Goal: Register for event/course

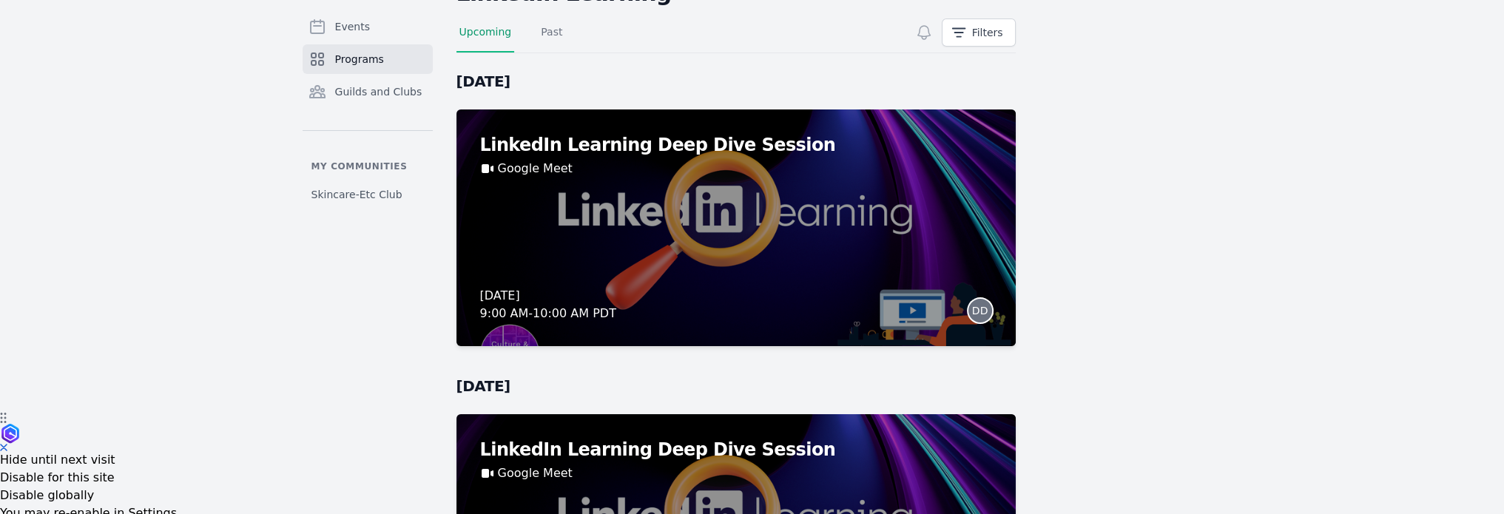
scroll to position [74, 0]
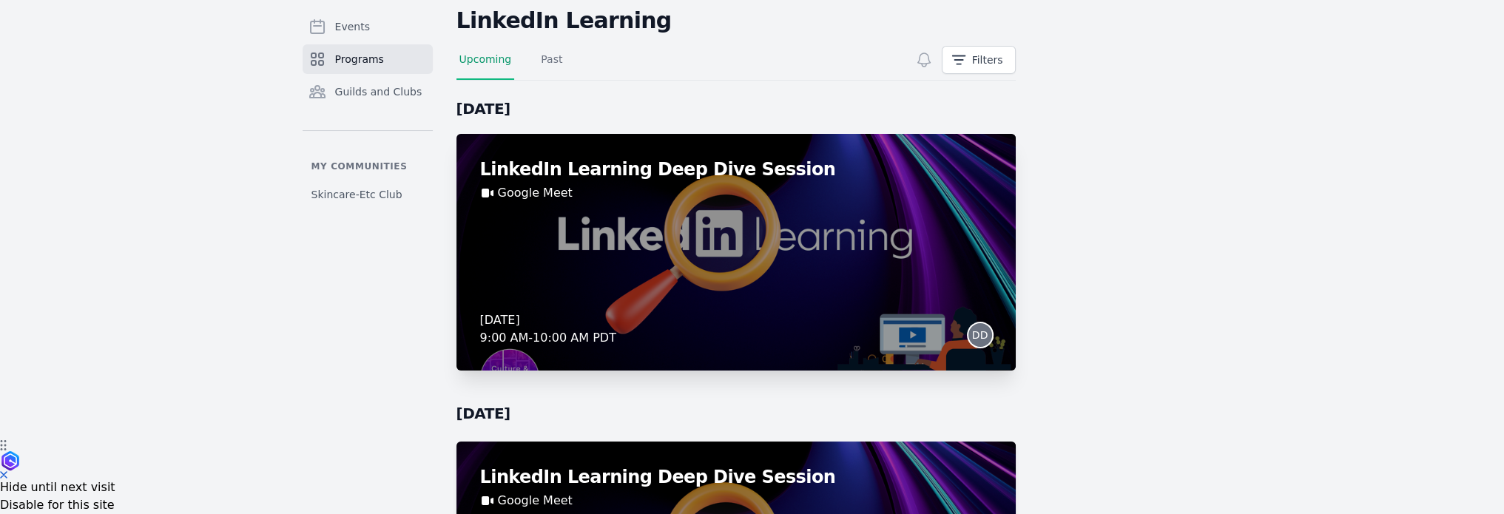
click at [815, 275] on div "LinkedIn Learning Deep Dive Session Google Meet [DATE] 9:00 AM - 10:00 AM PDT DD" at bounding box center [735, 252] width 559 height 237
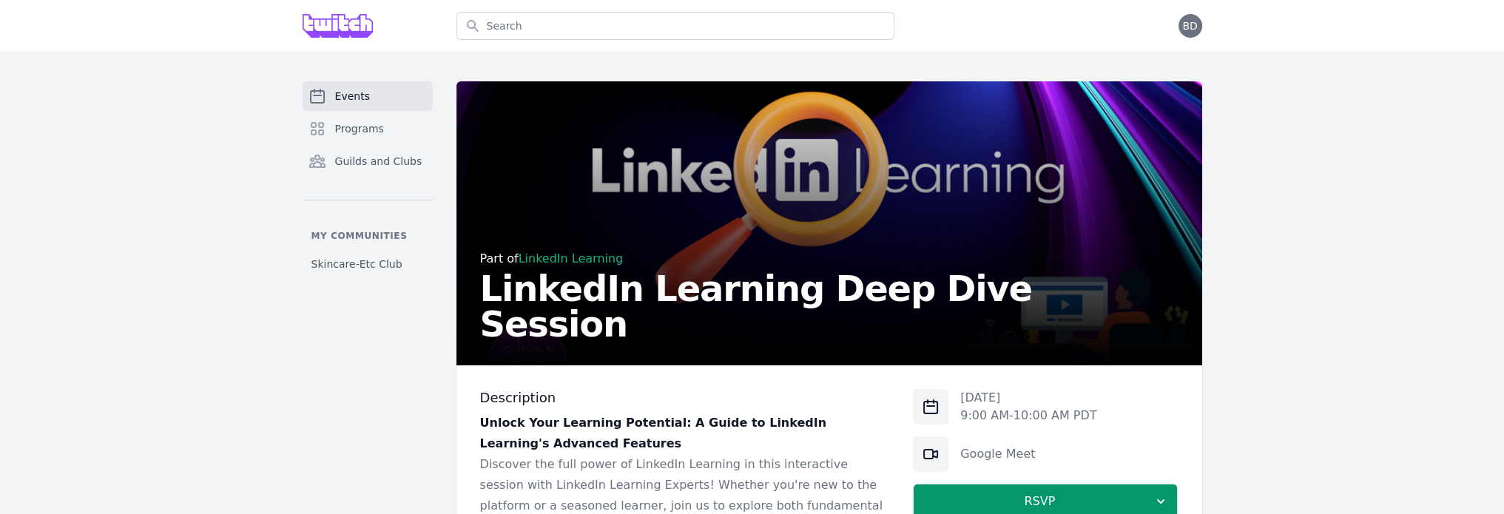
scroll to position [74, 0]
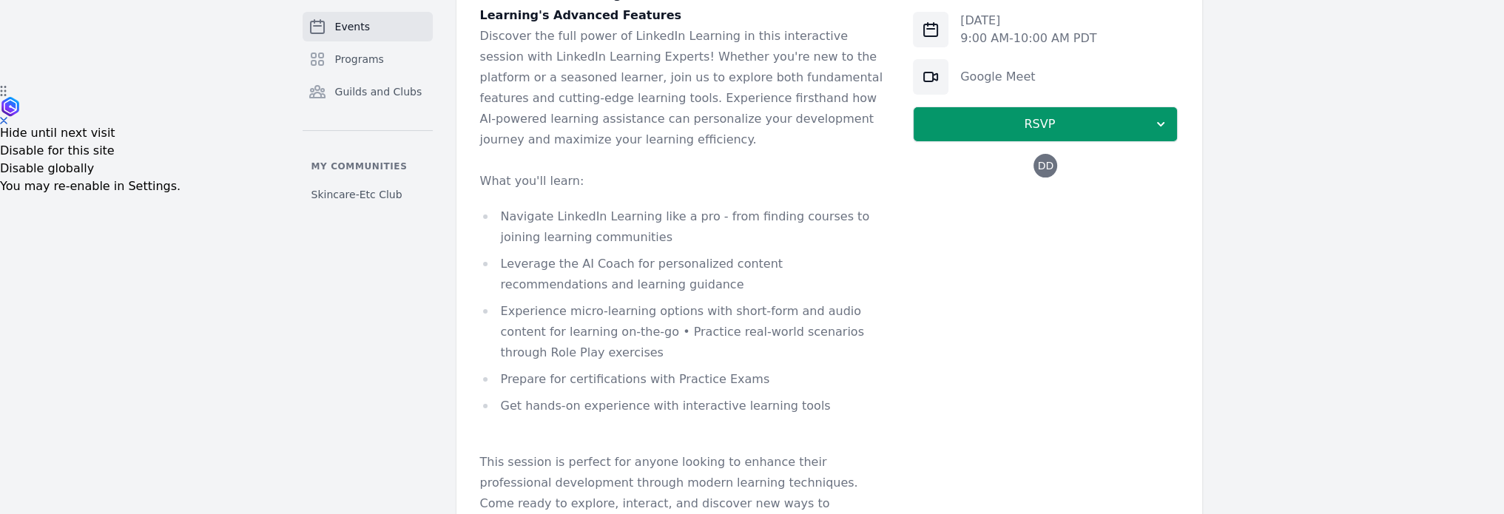
scroll to position [427, 0]
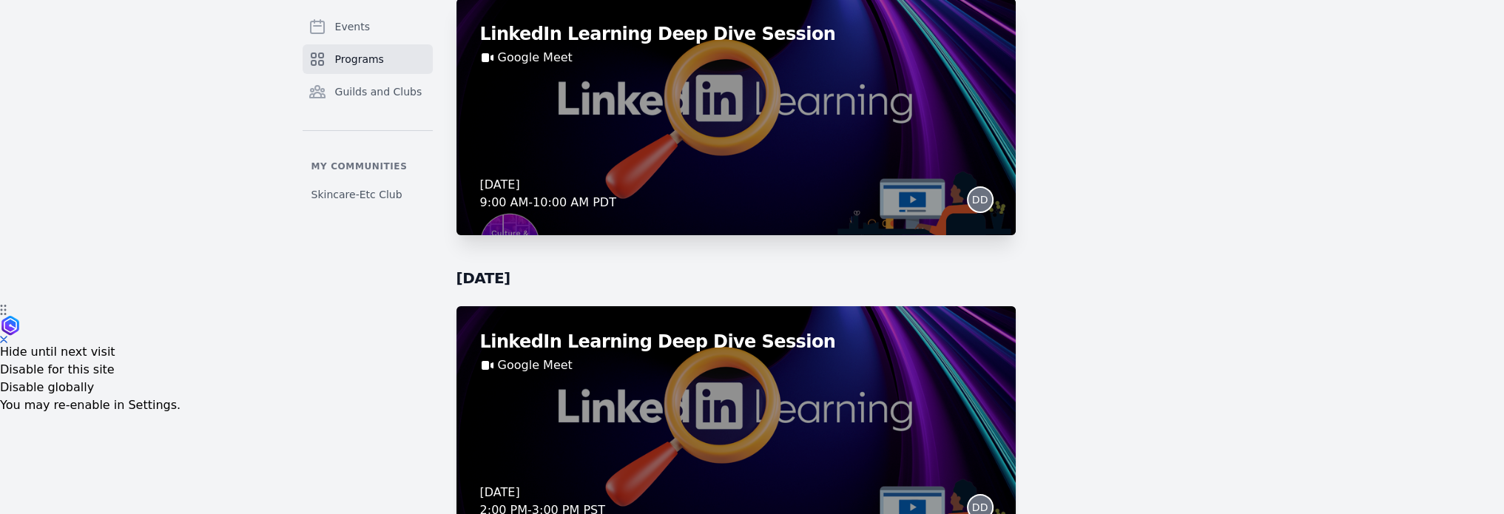
scroll to position [222, 0]
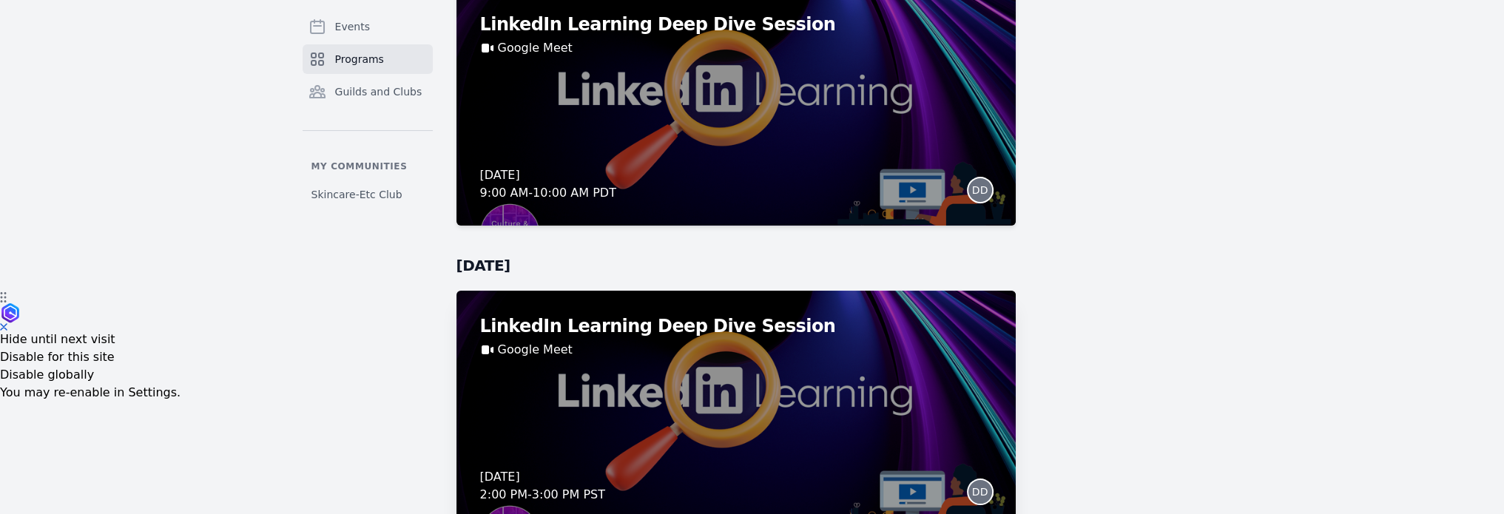
click at [754, 338] on div "LinkedIn Learning Deep Dive Session Google Meet" at bounding box center [736, 336] width 512 height 44
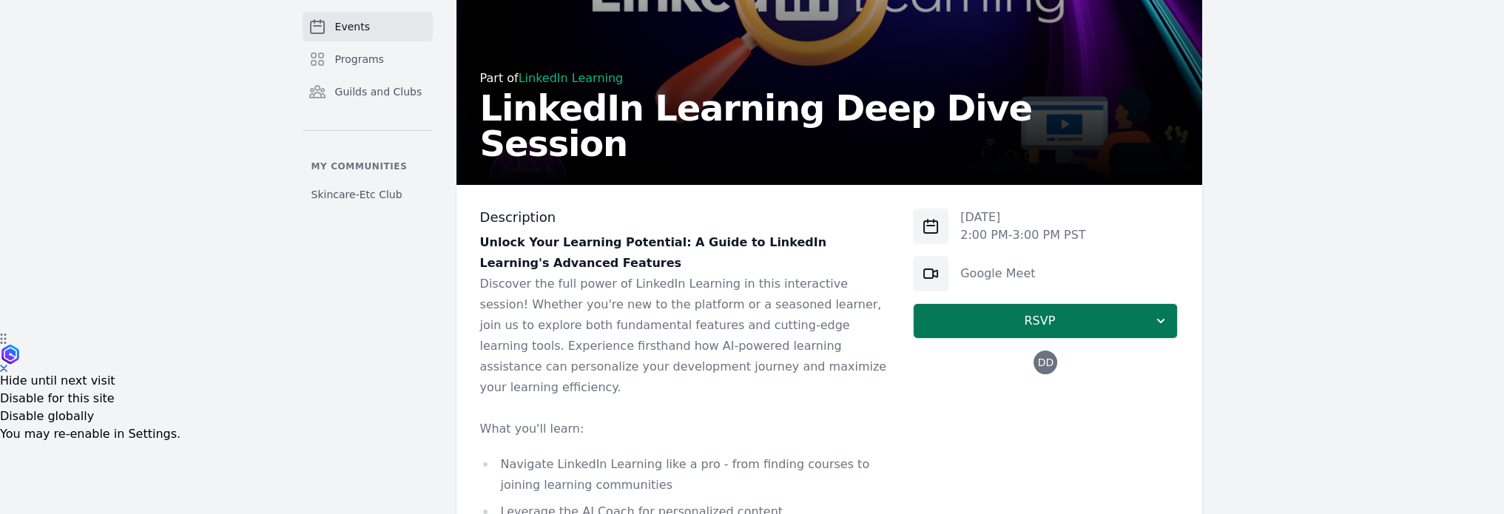
scroll to position [222, 0]
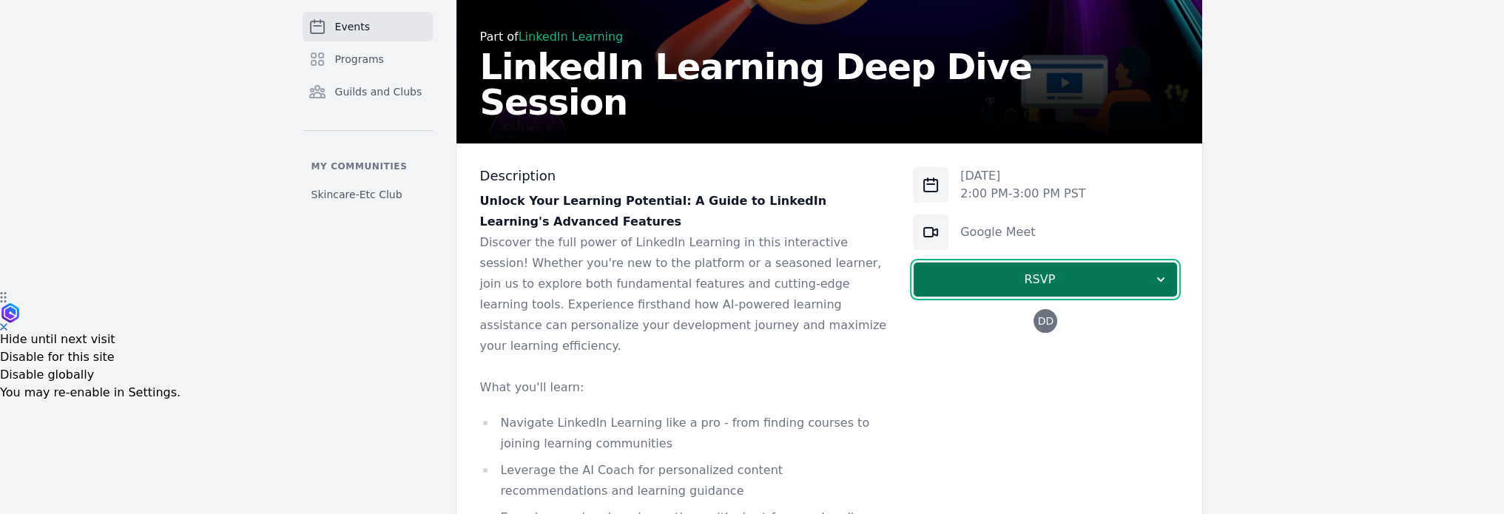
click at [1093, 279] on span "RSVP" at bounding box center [1039, 280] width 228 height 18
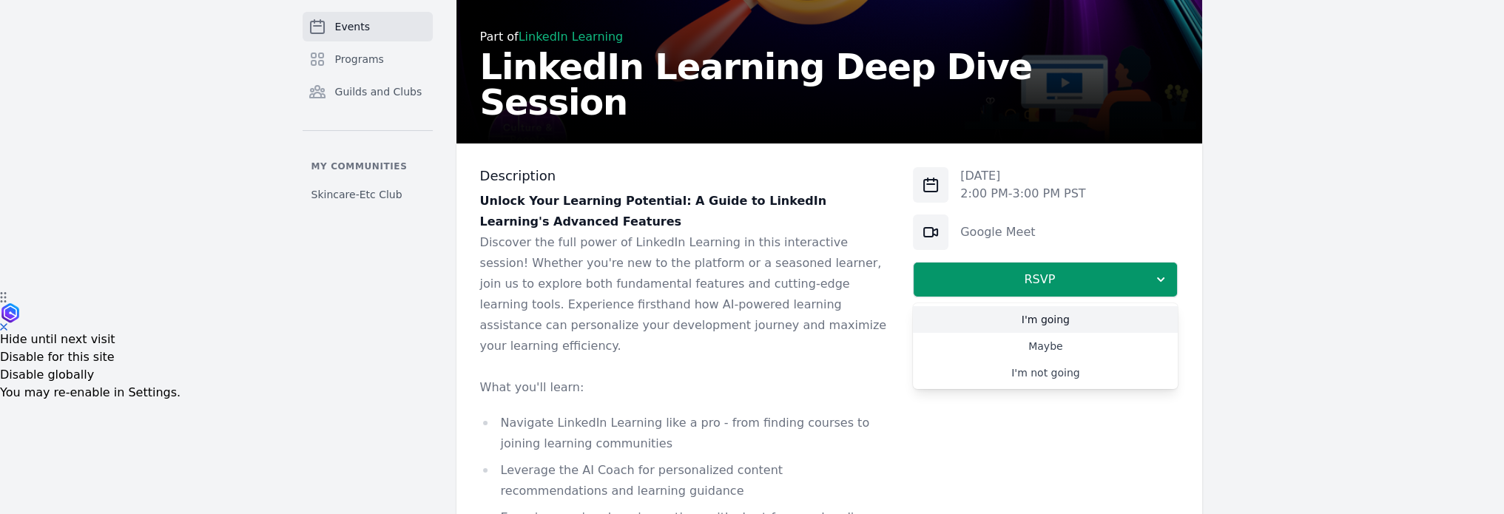
click at [1068, 321] on link "I'm going" at bounding box center [1045, 319] width 265 height 27
